Goal: Task Accomplishment & Management: Use online tool/utility

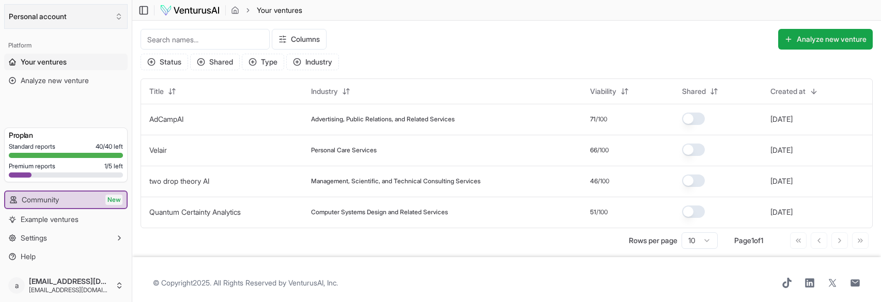
click at [82, 15] on button "Personal account" at bounding box center [65, 16] width 123 height 25
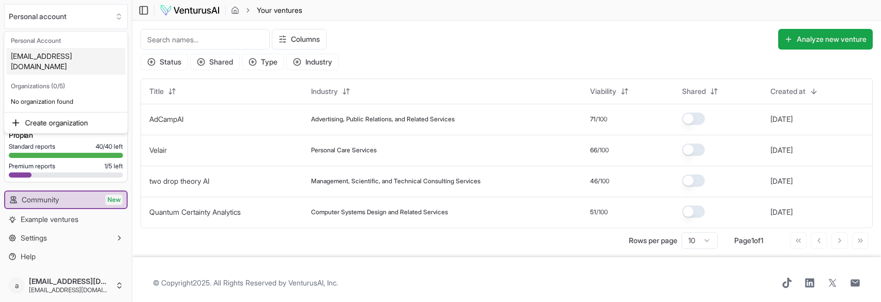
click at [80, 51] on div "[EMAIL_ADDRESS][DOMAIN_NAME]" at bounding box center [66, 61] width 119 height 27
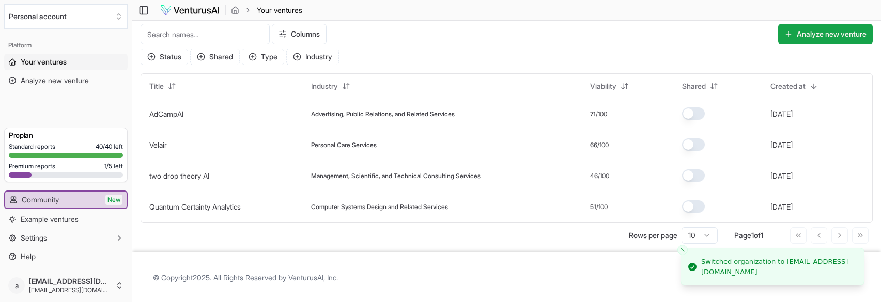
scroll to position [6, 0]
click at [57, 231] on button "Settings" at bounding box center [65, 238] width 123 height 17
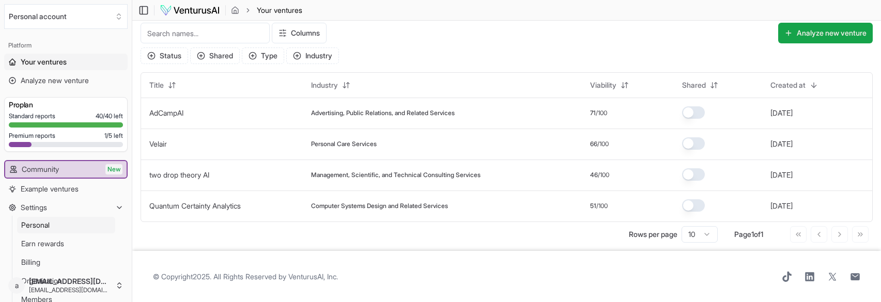
click at [65, 226] on link "Personal" at bounding box center [66, 225] width 98 height 17
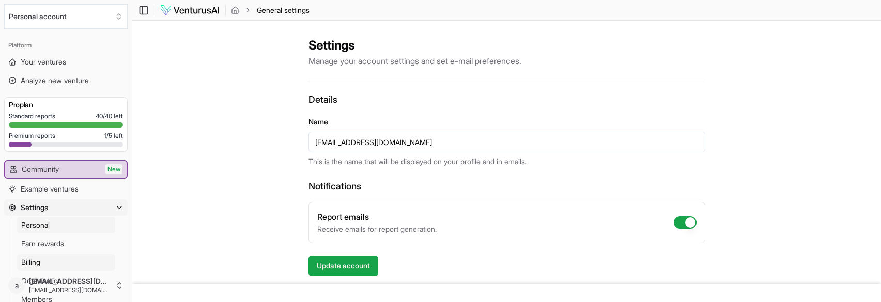
click at [51, 255] on link "Billing" at bounding box center [66, 262] width 98 height 17
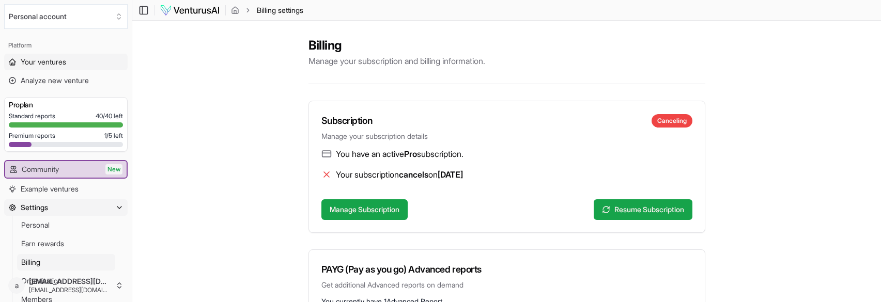
click at [62, 57] on span "Your ventures" at bounding box center [43, 62] width 45 height 10
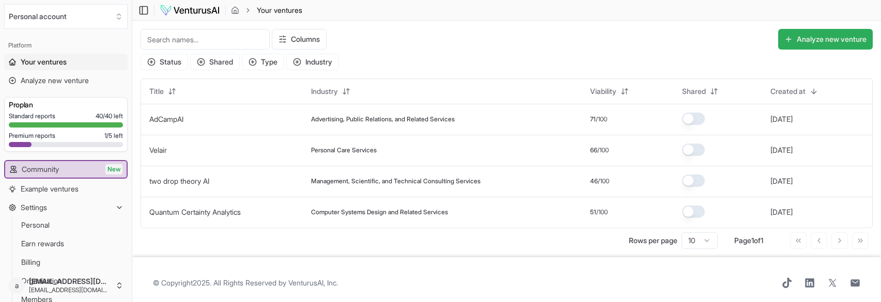
click at [778, 41] on button "Analyze new venture" at bounding box center [825, 39] width 95 height 21
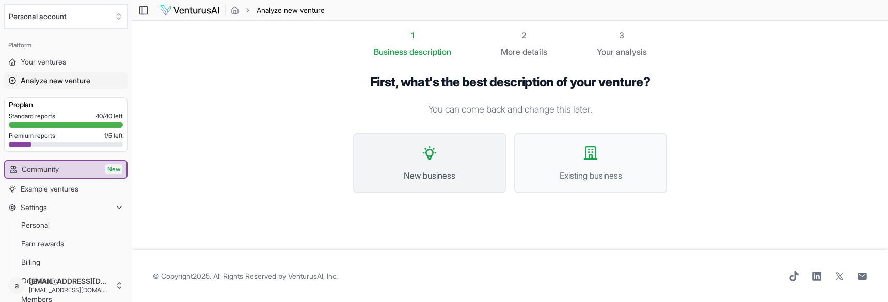
click at [458, 148] on button "New business" at bounding box center [429, 163] width 153 height 60
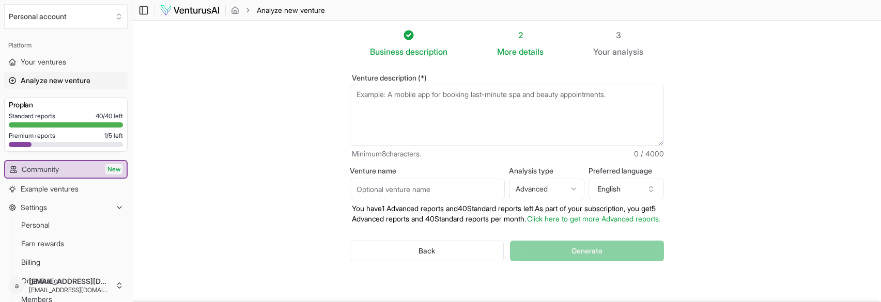
click at [502, 123] on textarea "Venture description (*)" at bounding box center [507, 115] width 314 height 61
click at [421, 198] on input "Venture name" at bounding box center [427, 189] width 155 height 21
type input "ILM"
click at [541, 187] on html "We value your privacy We use cookies to enhance your browsing experience, serve…" at bounding box center [440, 151] width 881 height 302
click at [712, 193] on html "We value your privacy We use cookies to enhance your browsing experience, serve…" at bounding box center [440, 151] width 881 height 302
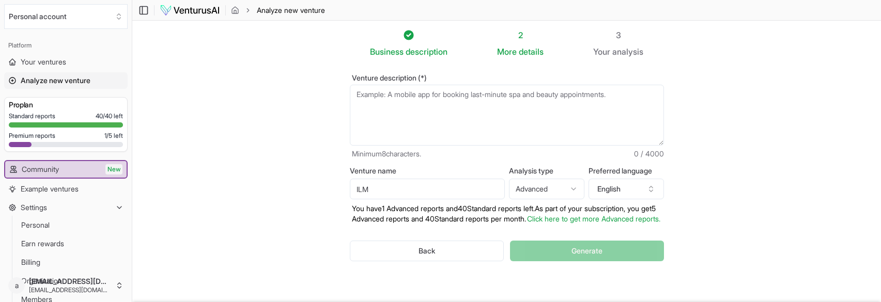
click at [509, 118] on textarea "Venture description (*)" at bounding box center [507, 115] width 314 height 61
paste textarea "LOR – Ipsum Dolorsit: AM-Consect Adipiscingel Seddoeiu Temporin Utlaboree Dolor…"
type textarea "LOR – Ipsum Dolorsit: AM-Consect Adipiscingel Seddoeiu Temporin Utlaboree Dolor…"
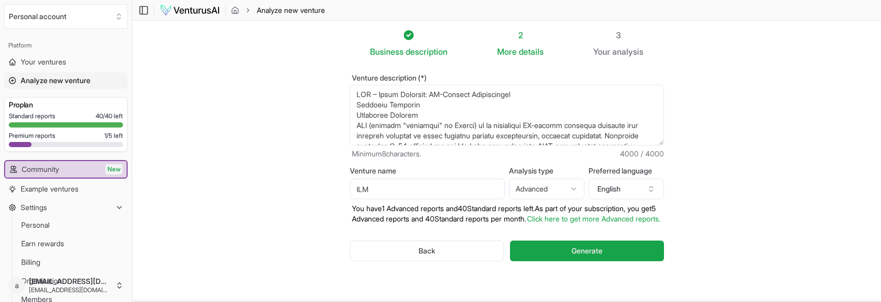
drag, startPoint x: 492, startPoint y: 136, endPoint x: 295, endPoint y: 64, distance: 209.2
click at [295, 64] on section "Business description 2 More details 3 Your analysis Venture description (*) Min…" at bounding box center [506, 162] width 748 height 282
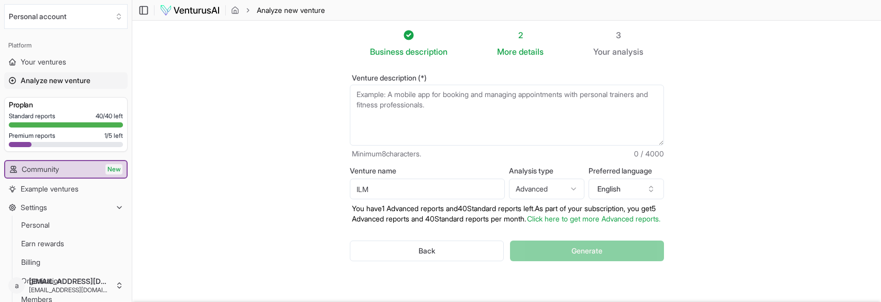
paste textarea "LOR – Ipsum Dolorsit: AM-Consect Adipiscingel Seddoeiu Temporin Utlaboree Dolor…"
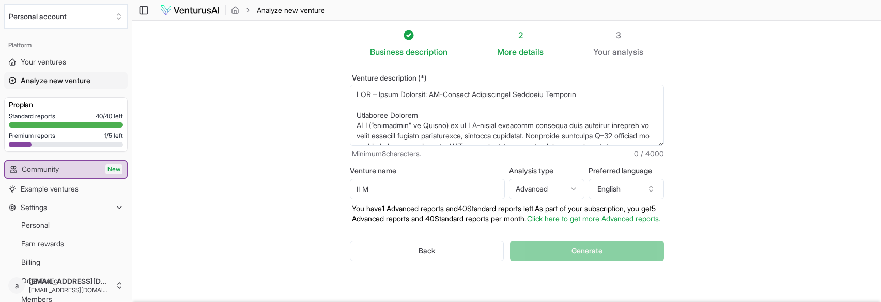
scroll to position [842, 0]
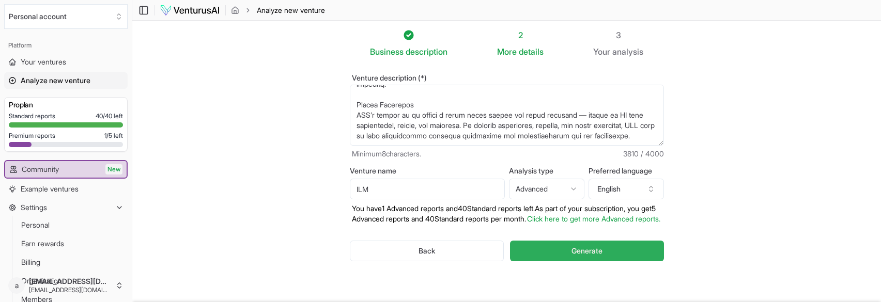
type textarea "LOR – Ipsum Dolorsit: AM-Consect Adipiscingel Seddoeiu Temporin Utlaboree Dolor…"
click at [573, 256] on span "Generate" at bounding box center [586, 251] width 31 height 10
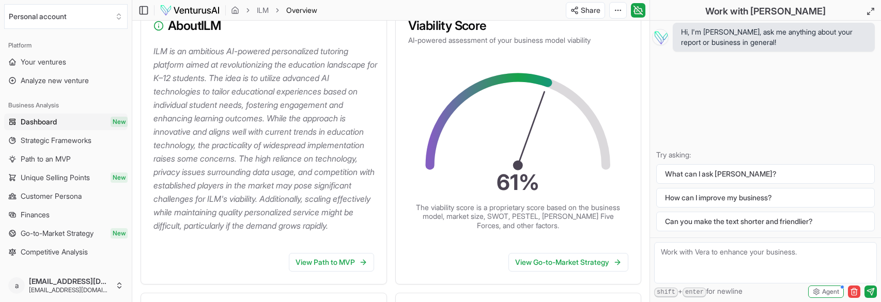
scroll to position [100, 0]
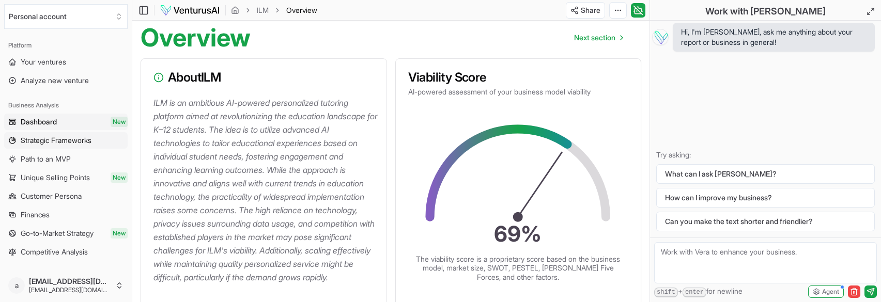
click at [53, 143] on span "Strategic Frameworks" at bounding box center [56, 140] width 71 height 10
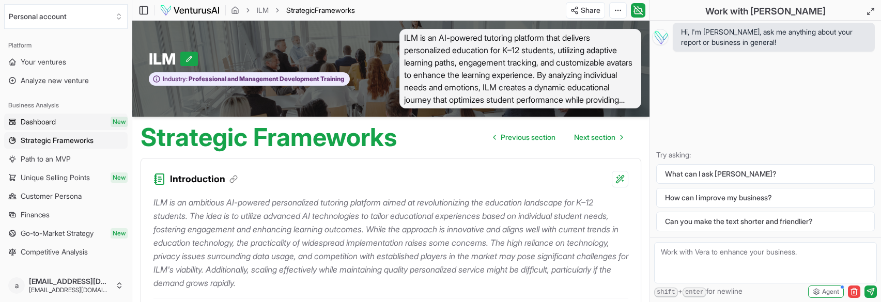
click at [62, 114] on link "Dashboard New" at bounding box center [65, 122] width 123 height 17
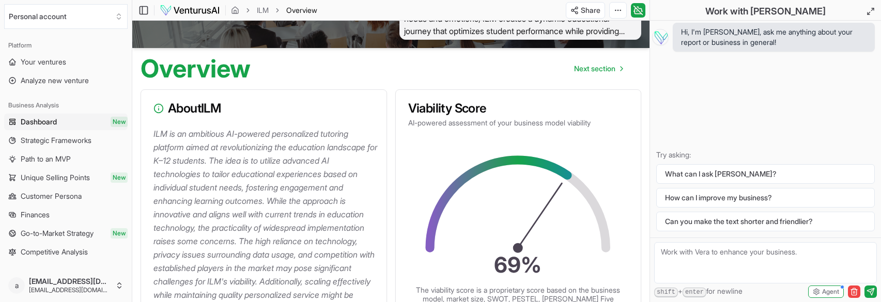
scroll to position [52, 0]
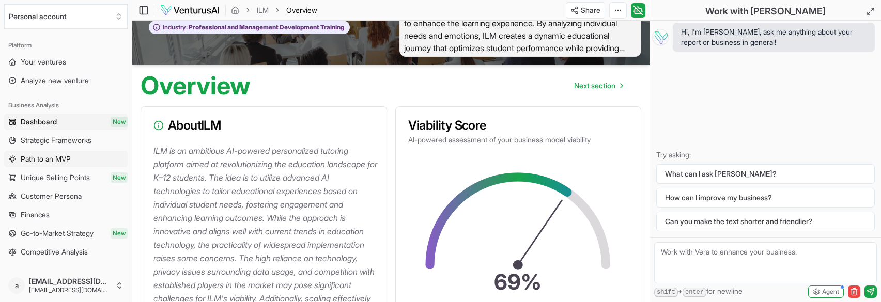
click at [71, 158] on span "Path to an MVP" at bounding box center [46, 159] width 50 height 10
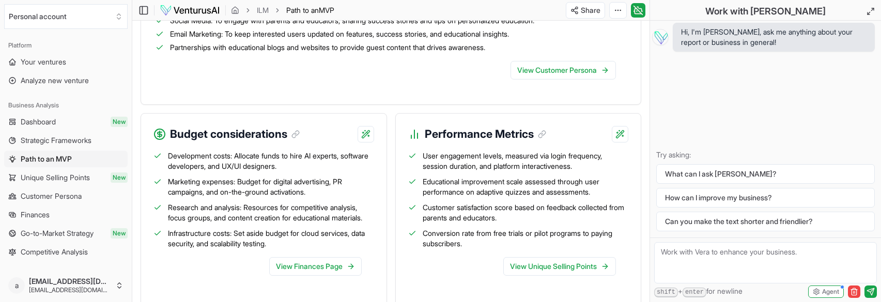
scroll to position [1279, 0]
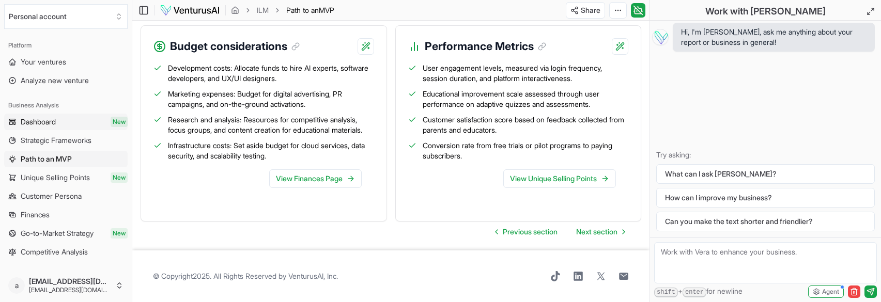
click at [43, 120] on span "Dashboard" at bounding box center [38, 122] width 35 height 10
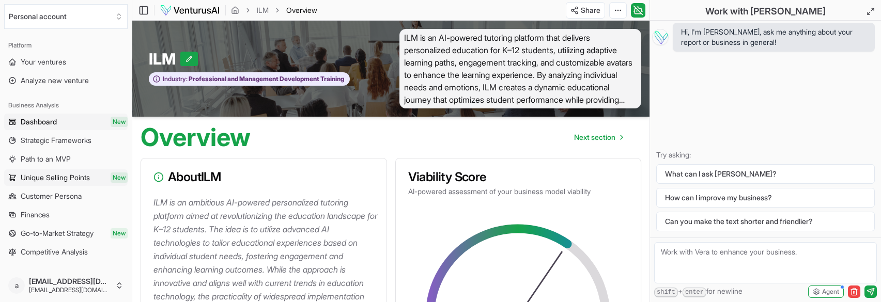
click at [64, 181] on span "Unique Selling Points" at bounding box center [55, 178] width 69 height 10
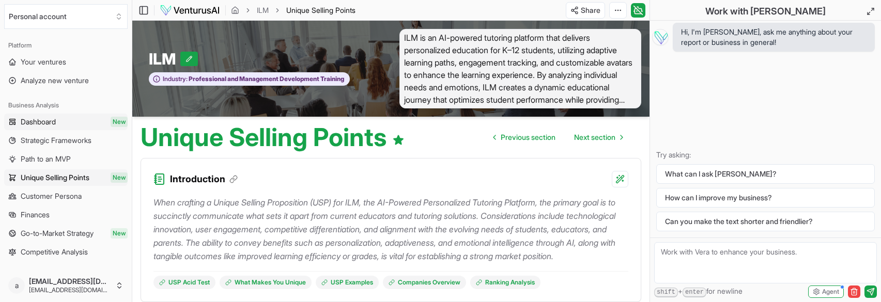
click at [71, 130] on link "Dashboard New" at bounding box center [65, 122] width 123 height 17
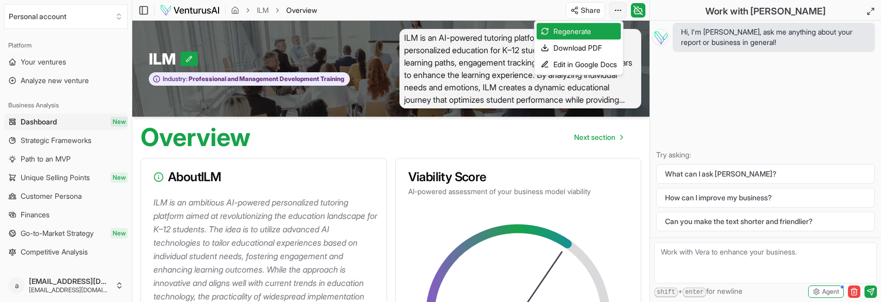
click at [618, 5] on html "We value your privacy We use cookies to enhance your browsing experience, serve…" at bounding box center [440, 151] width 881 height 302
click at [574, 54] on div "Download PDF" at bounding box center [579, 48] width 84 height 17
